Goal: Navigation & Orientation: Find specific page/section

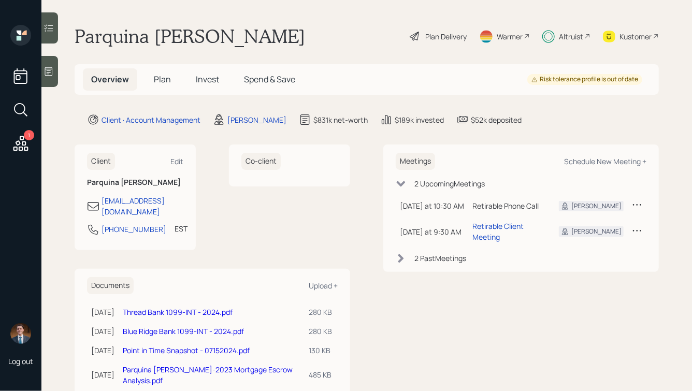
scroll to position [1, 0]
click at [154, 78] on span "Plan" at bounding box center [162, 78] width 17 height 11
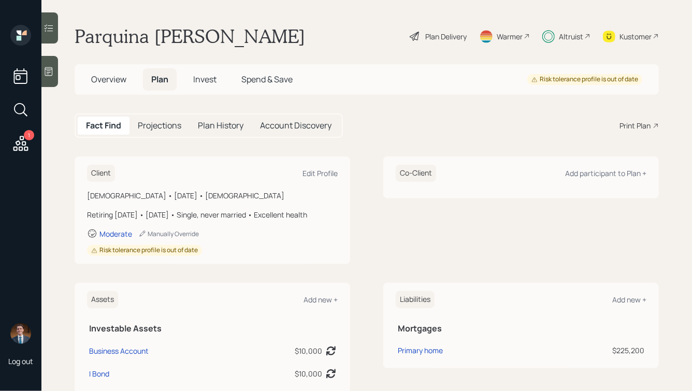
click at [206, 78] on span "Invest" at bounding box center [204, 79] width 23 height 11
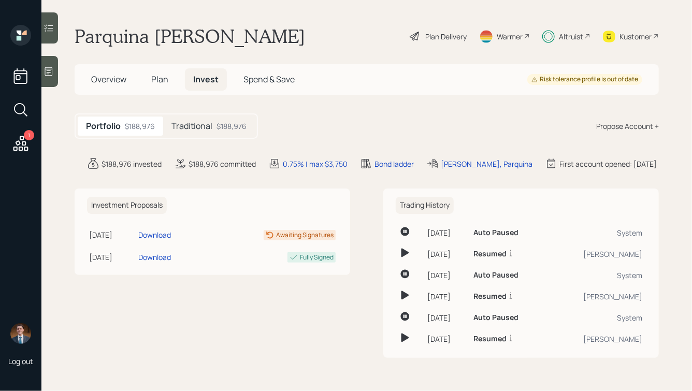
click at [189, 123] on h5 "Traditional" at bounding box center [192, 126] width 41 height 10
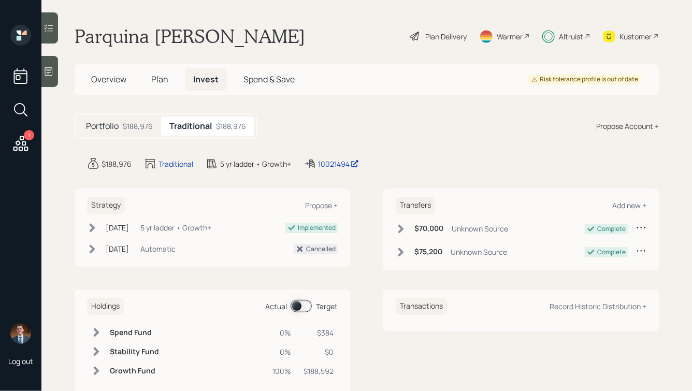
click at [159, 75] on span "Plan" at bounding box center [159, 79] width 17 height 11
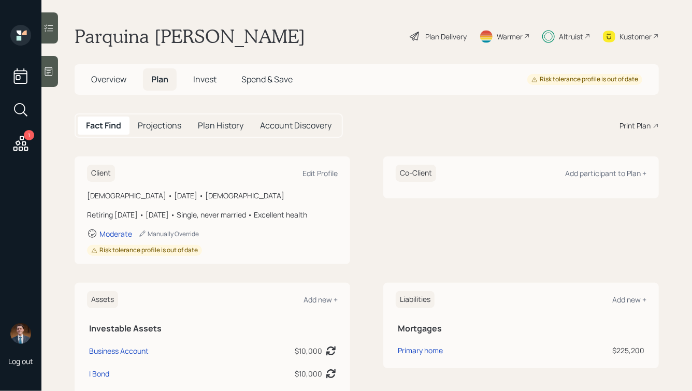
click at [202, 79] on span "Invest" at bounding box center [204, 79] width 23 height 11
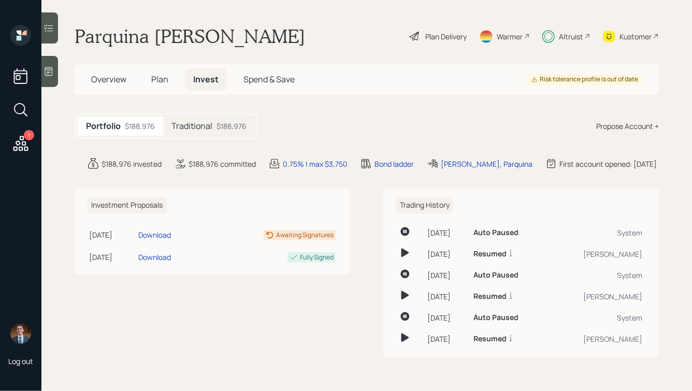
click at [157, 81] on span "Plan" at bounding box center [159, 79] width 17 height 11
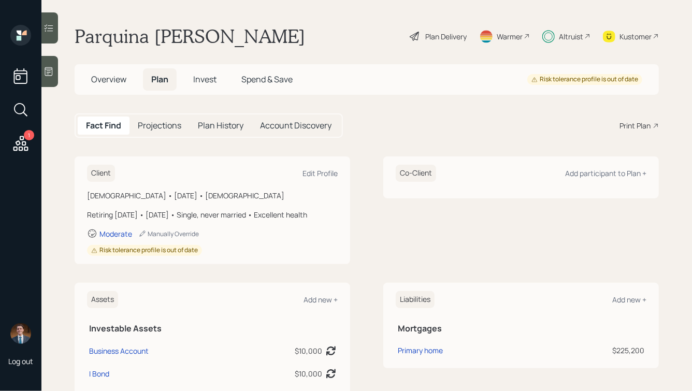
click at [109, 79] on span "Overview" at bounding box center [108, 79] width 35 height 11
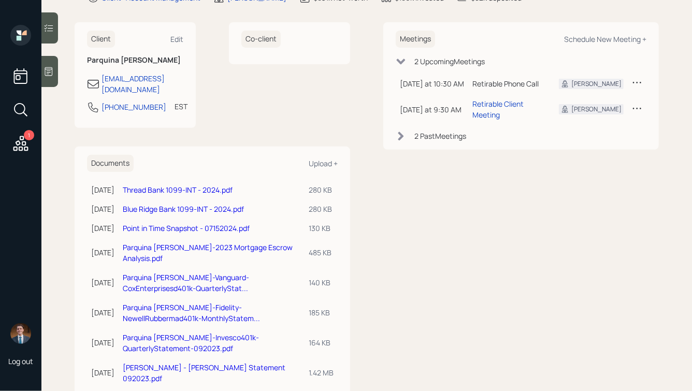
scroll to position [123, 0]
click at [182, 272] on link "Parquina [PERSON_NAME]-Vanguard-CoxEnterprisesd401k-QuarterlyStat..." at bounding box center [186, 282] width 126 height 21
click at [186, 302] on link "Parquina [PERSON_NAME]-Fidelity-NewellRubbermad401k-MonthlyStatem..." at bounding box center [191, 312] width 137 height 21
click at [163, 332] on link "Parquina [PERSON_NAME]-Invesco401k-QuarterlyStatement-092023.pdf" at bounding box center [191, 342] width 136 height 21
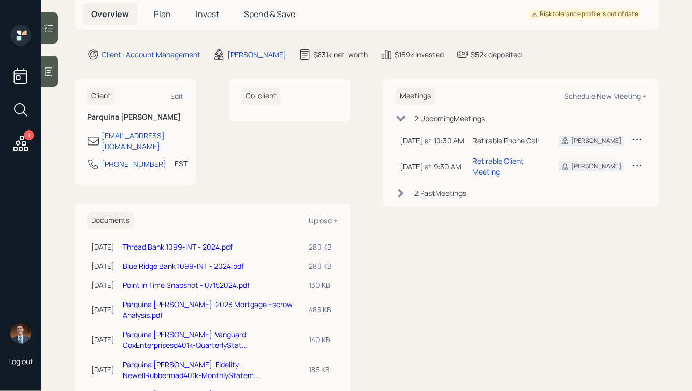
scroll to position [0, 0]
